Goal: Task Accomplishment & Management: Use online tool/utility

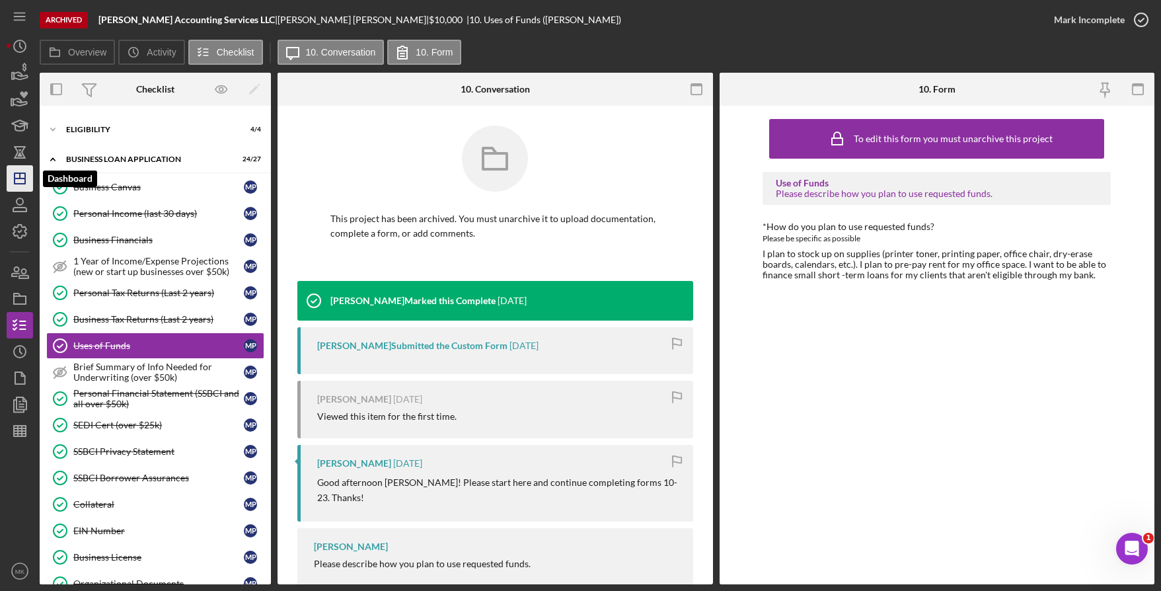
click at [27, 178] on icon "Icon/Dashboard" at bounding box center [19, 178] width 33 height 33
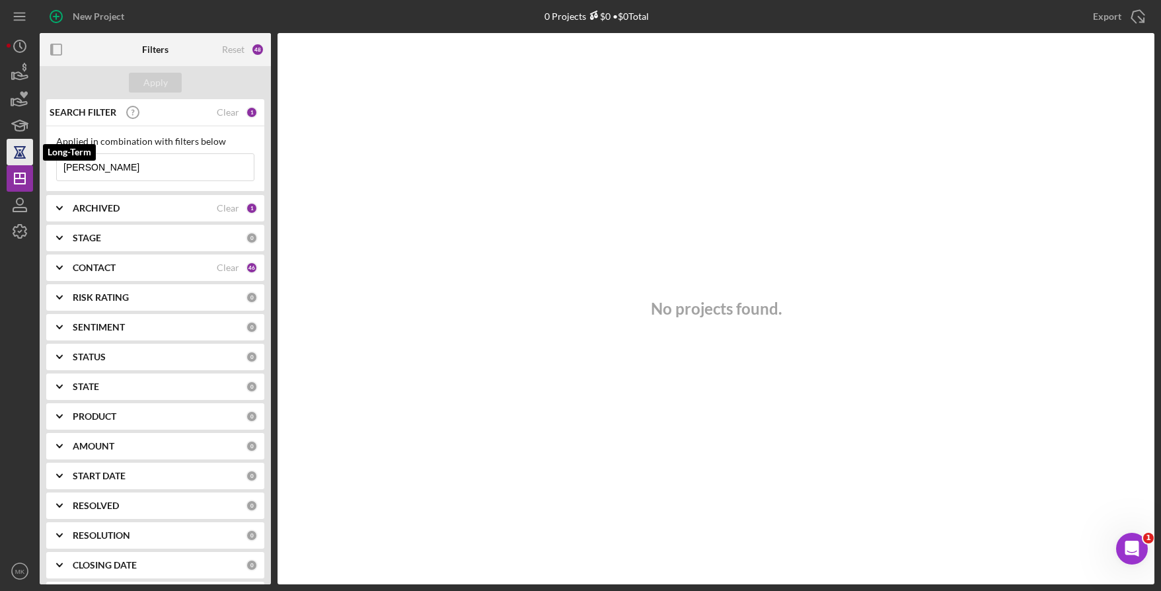
drag, startPoint x: 104, startPoint y: 165, endPoint x: 9, endPoint y: 163, distance: 94.5
click at [9, 163] on div "New Project 0 Projects $0 • $0 Total [PERSON_NAME] Export Icon/Export Filters R…" at bounding box center [581, 292] width 1148 height 584
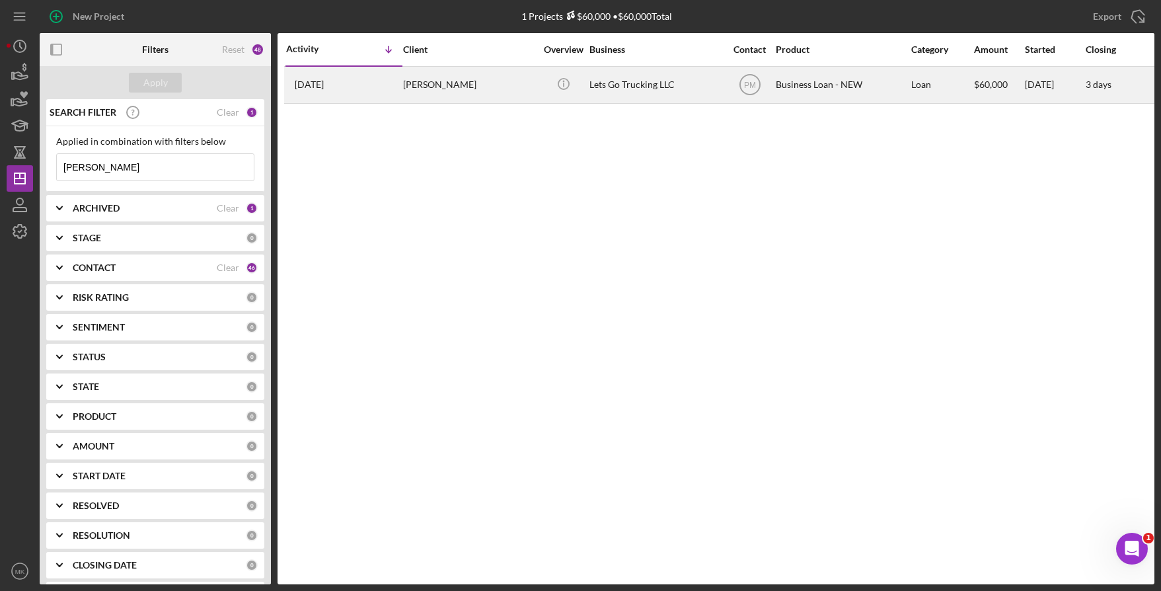
type input "[PERSON_NAME]"
click at [461, 87] on div "[PERSON_NAME]" at bounding box center [469, 84] width 132 height 35
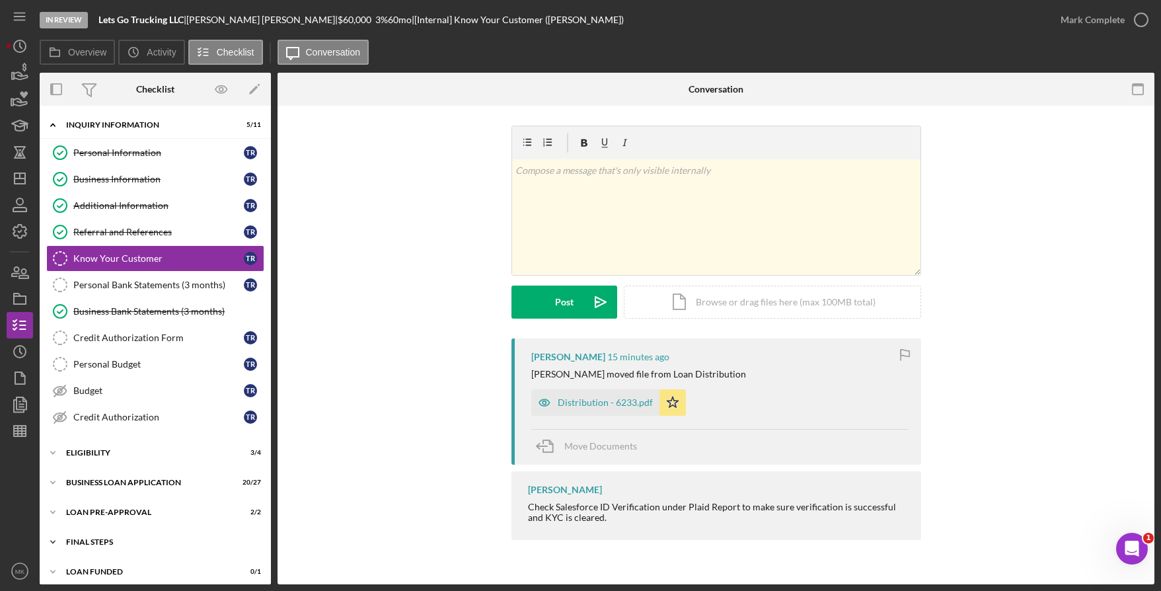
scroll to position [8, 0]
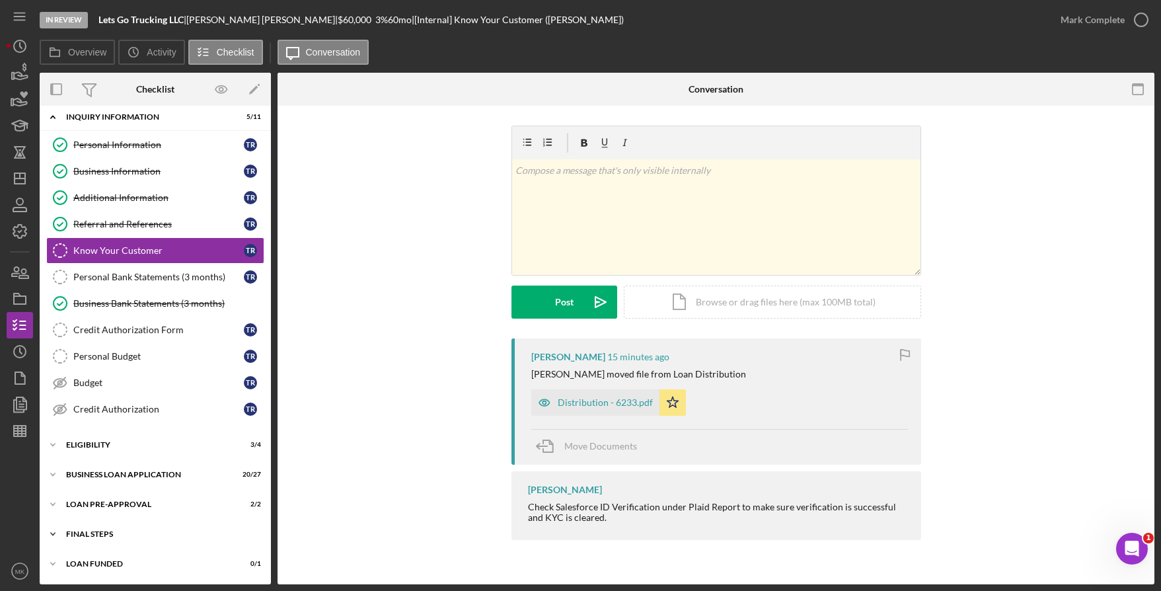
click at [103, 533] on div "FINAL STEPS" at bounding box center [160, 534] width 188 height 8
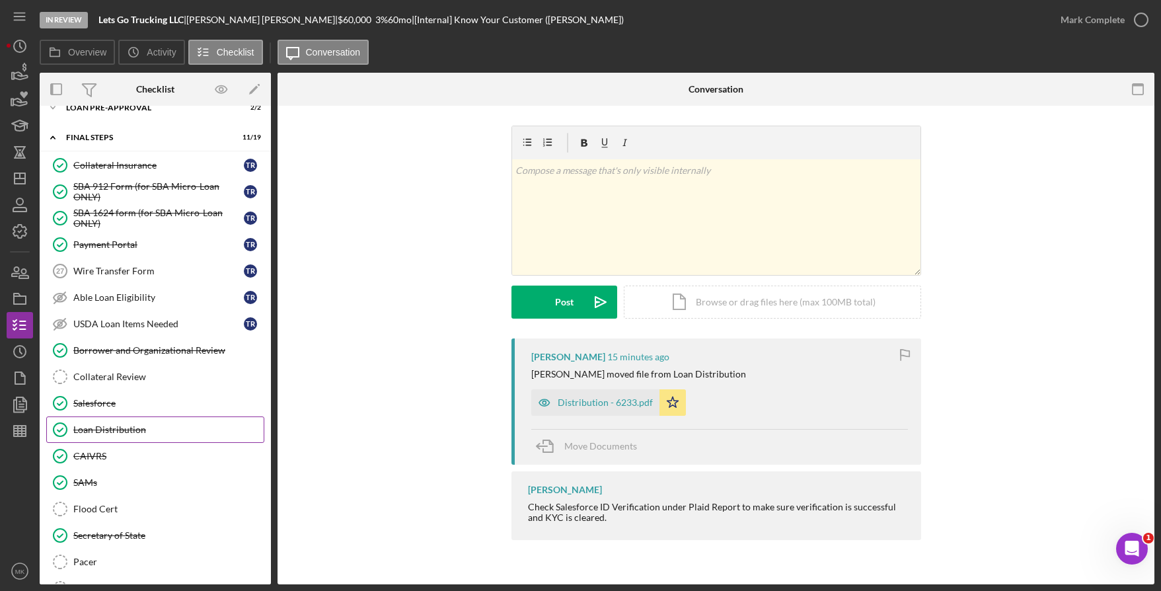
click at [116, 426] on div "Loan Distribution" at bounding box center [168, 429] width 190 height 11
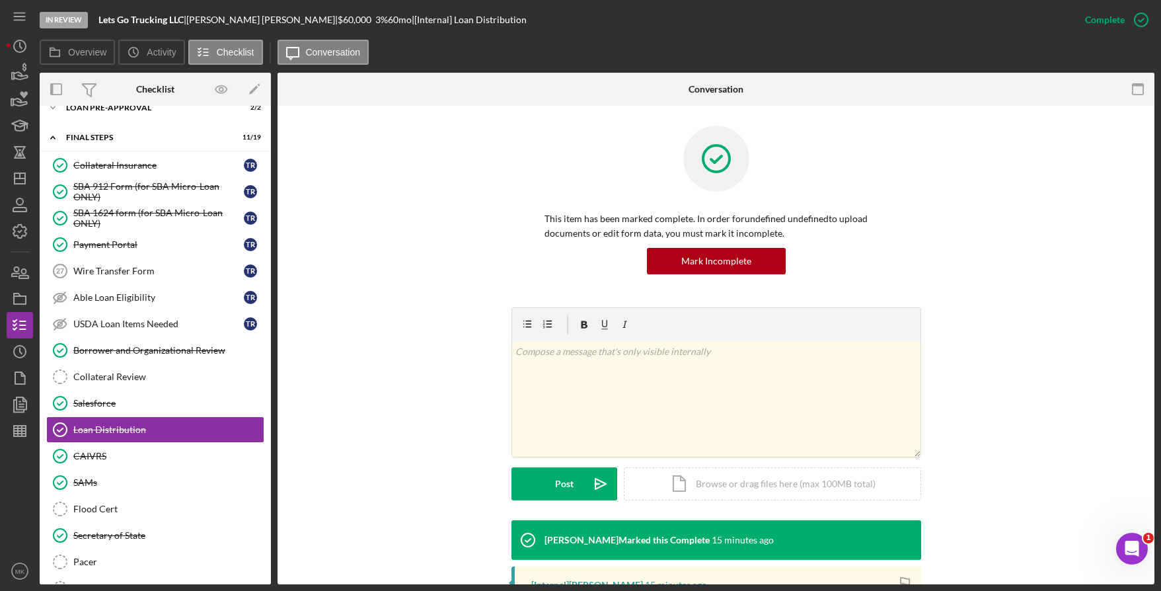
scroll to position [169, 0]
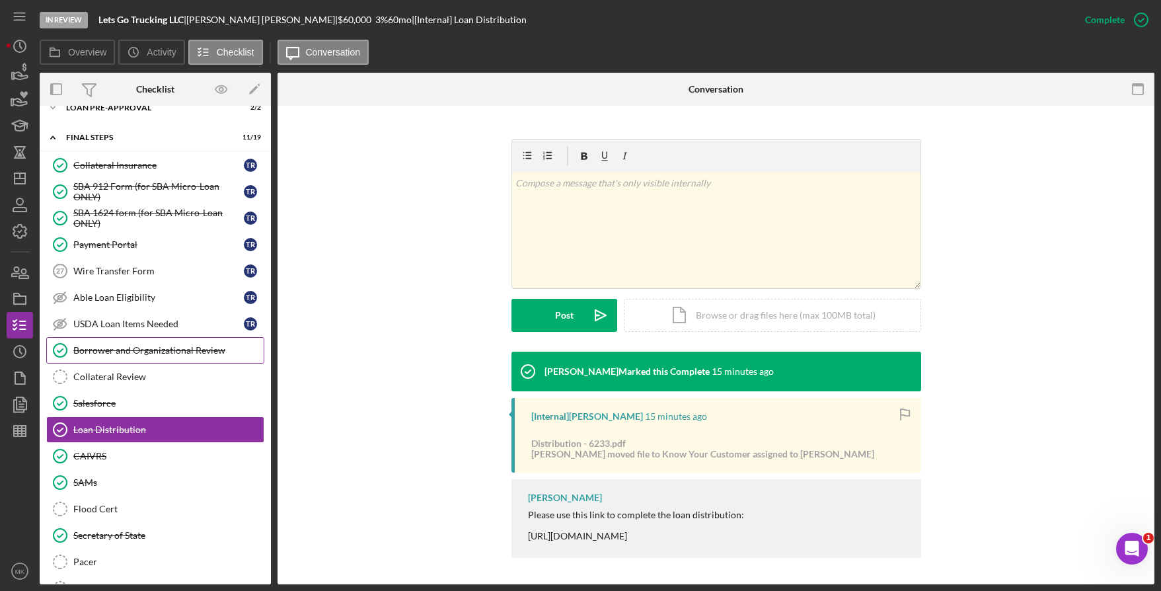
click at [89, 350] on div "Borrower and Organizational Review" at bounding box center [168, 350] width 190 height 11
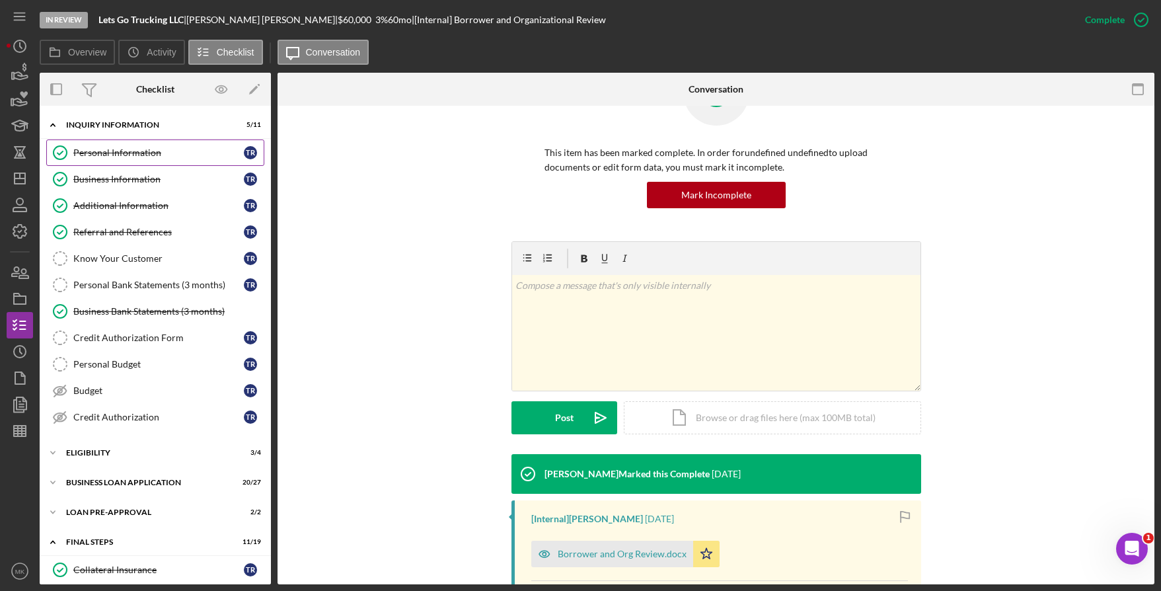
click at [108, 151] on div "Personal Information" at bounding box center [158, 152] width 170 height 11
